Goal: Transaction & Acquisition: Purchase product/service

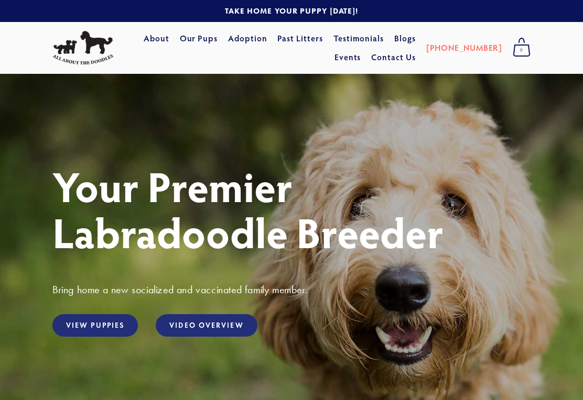
click at [106, 328] on link "View Puppies" at bounding box center [94, 325] width 85 height 23
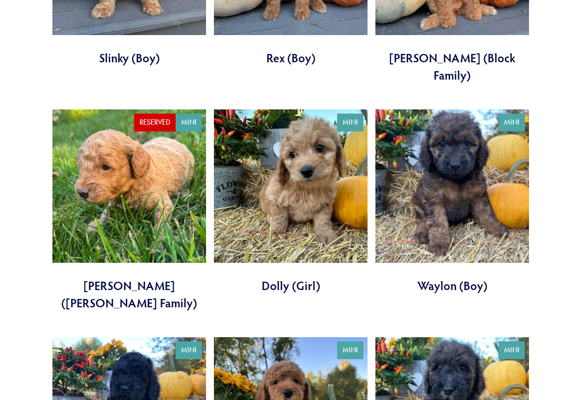
scroll to position [1380, 0]
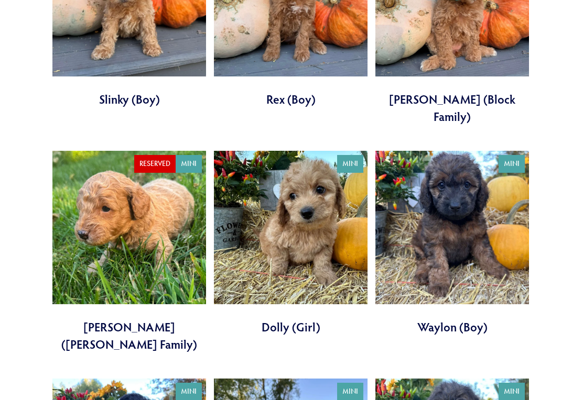
click at [453, 173] on link at bounding box center [452, 243] width 154 height 185
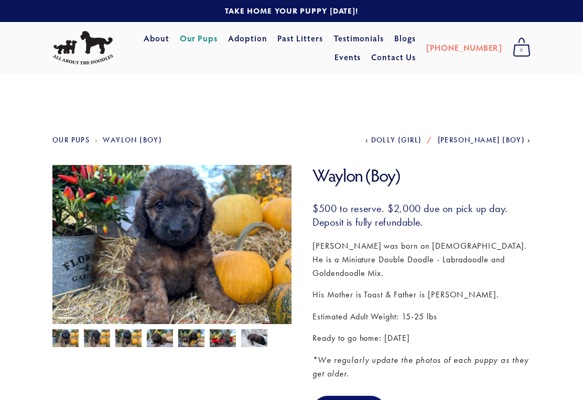
click at [99, 347] on img at bounding box center [97, 340] width 26 height 20
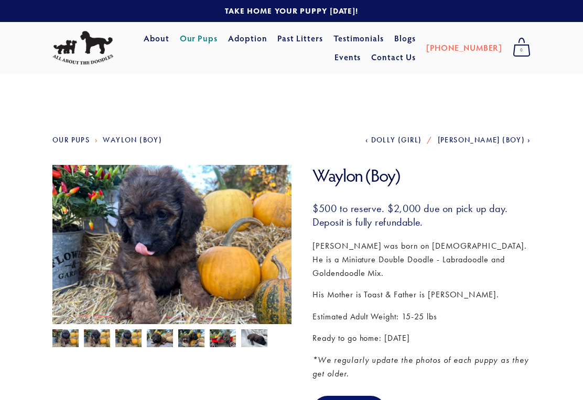
click at [132, 344] on img at bounding box center [128, 340] width 26 height 20
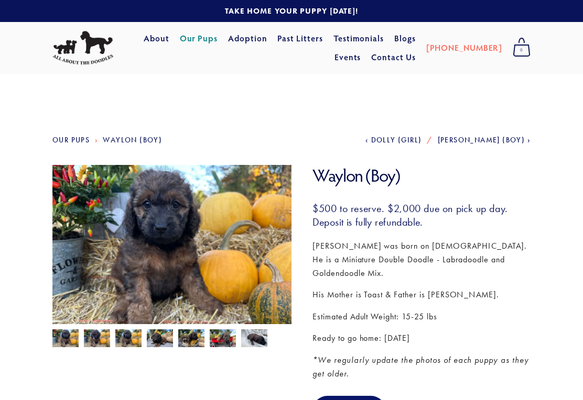
click at [259, 343] on img at bounding box center [254, 340] width 26 height 20
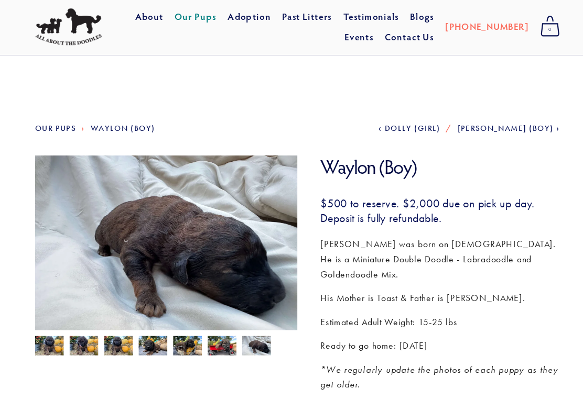
scroll to position [6, 0]
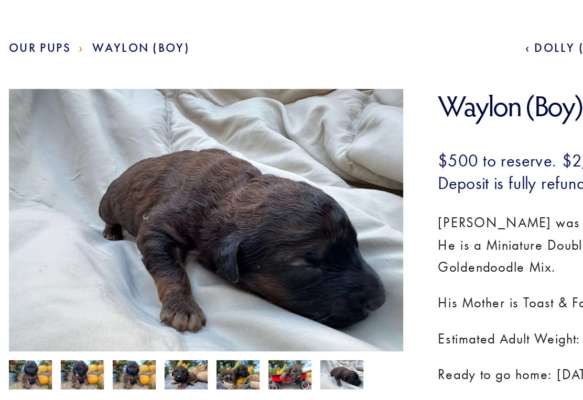
click at [210, 324] on img at bounding box center [223, 334] width 26 height 20
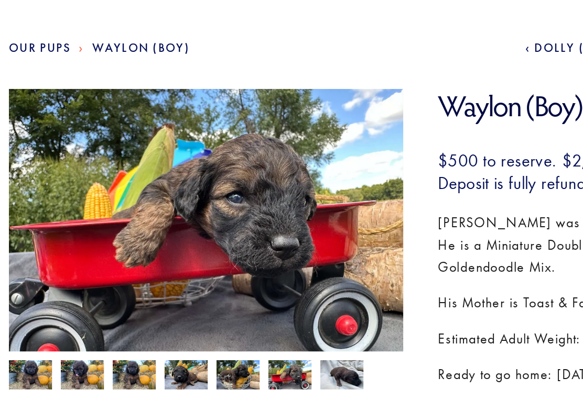
click at [178, 324] on img at bounding box center [191, 334] width 26 height 20
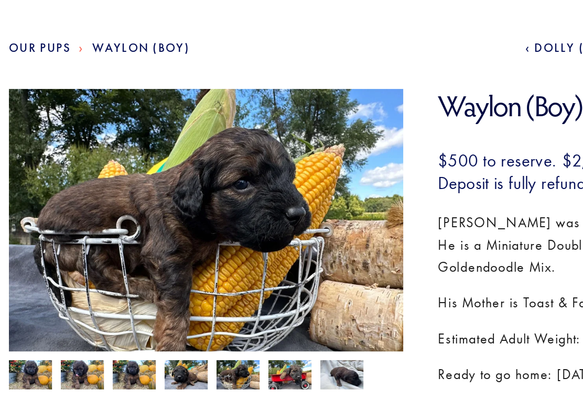
click at [147, 324] on img at bounding box center [160, 334] width 26 height 20
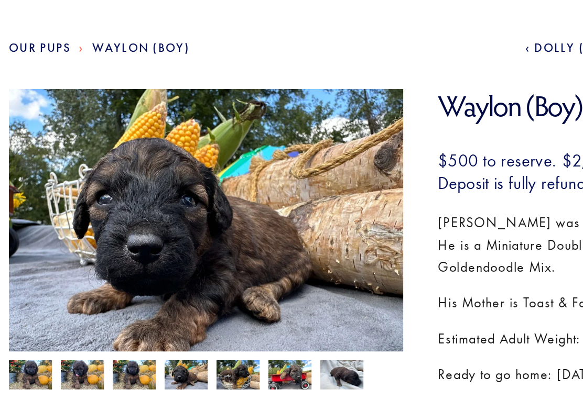
click at [115, 324] on img at bounding box center [128, 334] width 26 height 20
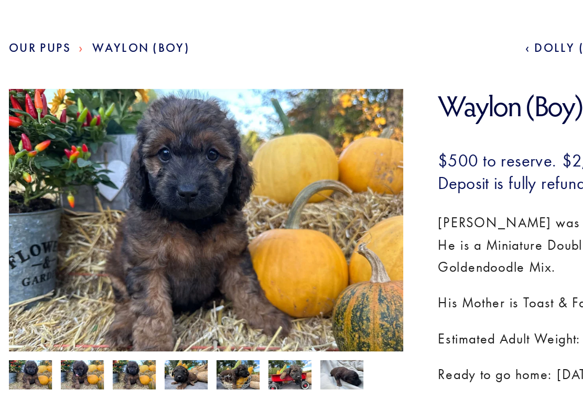
click at [84, 324] on img at bounding box center [97, 334] width 26 height 20
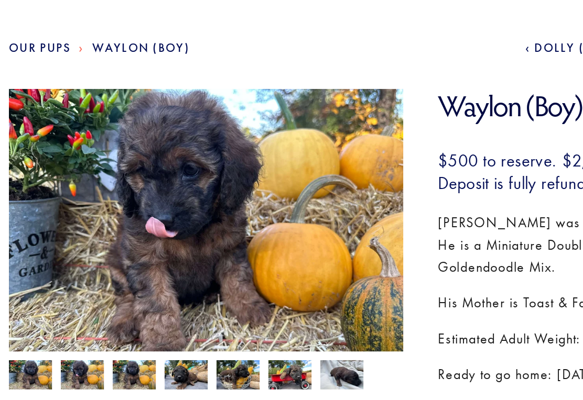
click at [52, 324] on img at bounding box center [65, 334] width 26 height 20
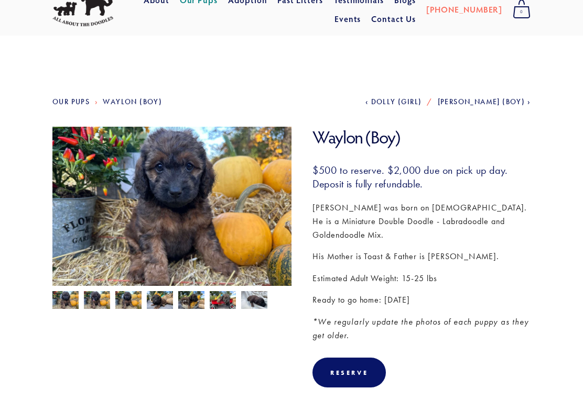
scroll to position [37, 0]
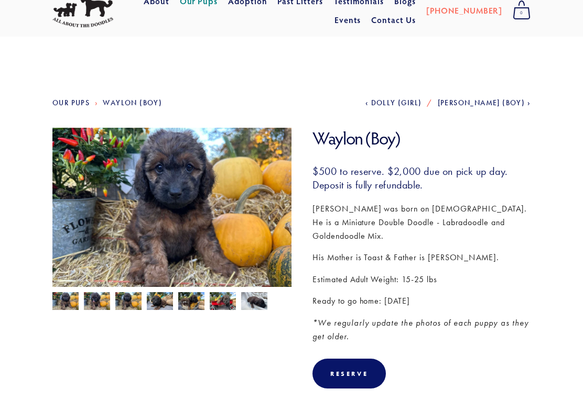
click at [257, 305] on img at bounding box center [254, 303] width 26 height 20
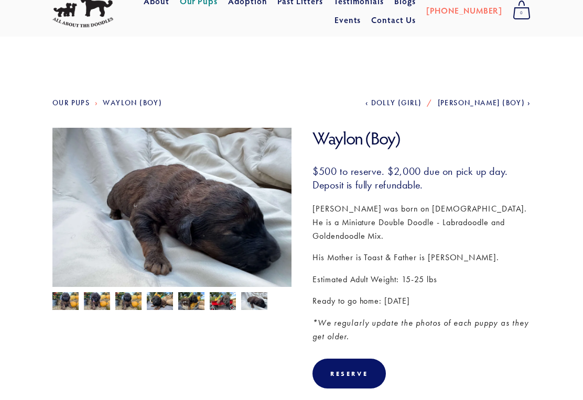
scroll to position [37, 0]
click at [222, 309] on img at bounding box center [223, 302] width 26 height 20
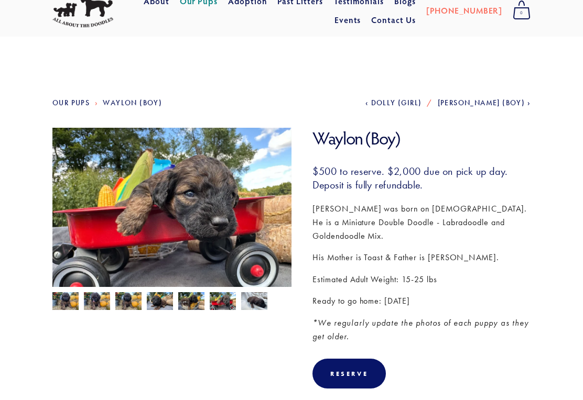
click at [194, 305] on img at bounding box center [191, 302] width 26 height 20
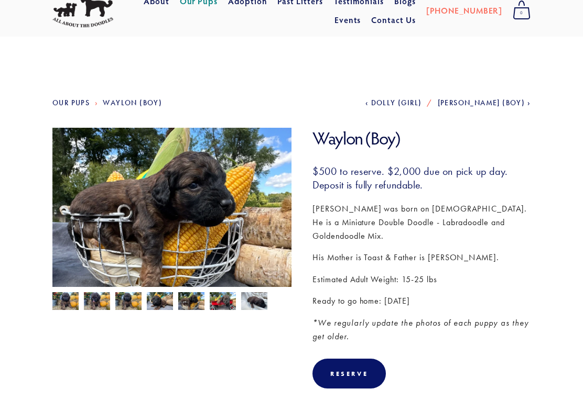
click at [161, 304] on img at bounding box center [160, 302] width 26 height 20
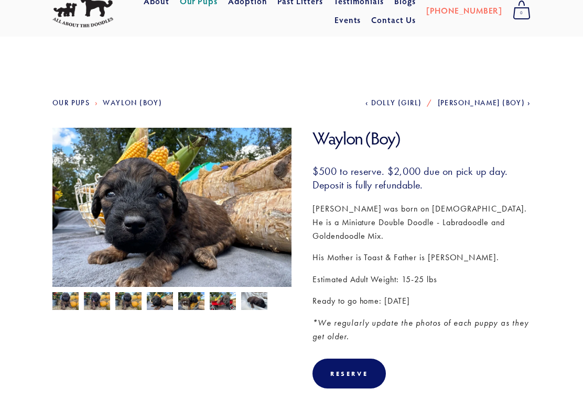
click at [131, 299] on img at bounding box center [128, 302] width 26 height 20
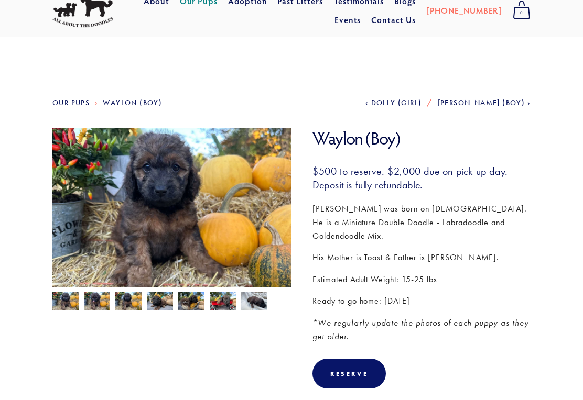
click at [101, 301] on img at bounding box center [97, 302] width 26 height 20
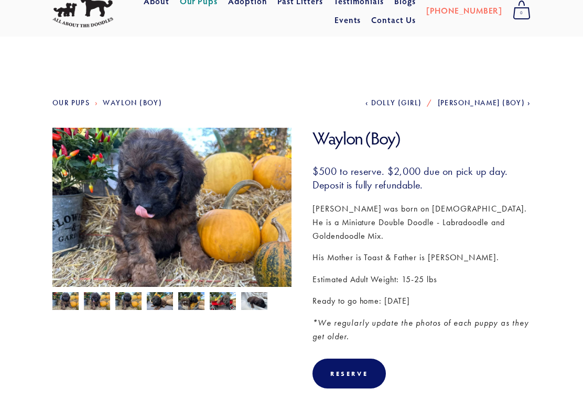
click at [71, 302] on img at bounding box center [65, 302] width 26 height 20
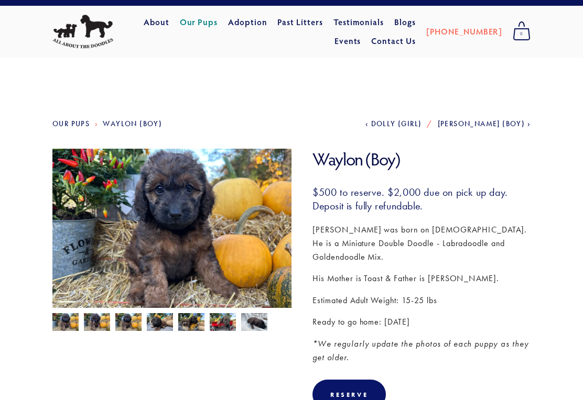
scroll to position [0, 0]
